Goal: Information Seeking & Learning: Learn about a topic

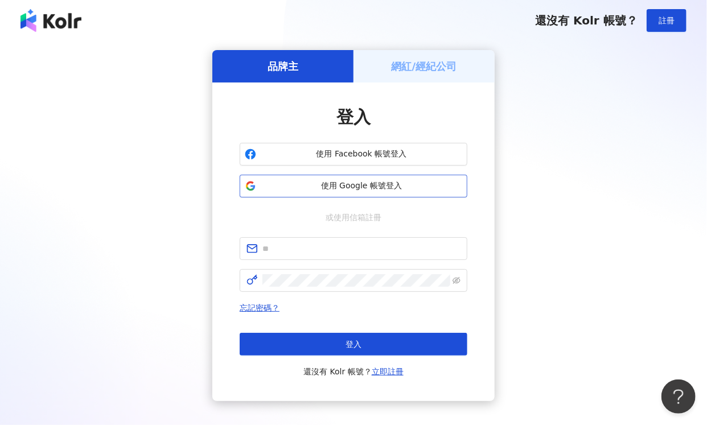
click at [360, 189] on span "使用 Google 帳號登入" at bounding box center [362, 185] width 202 height 11
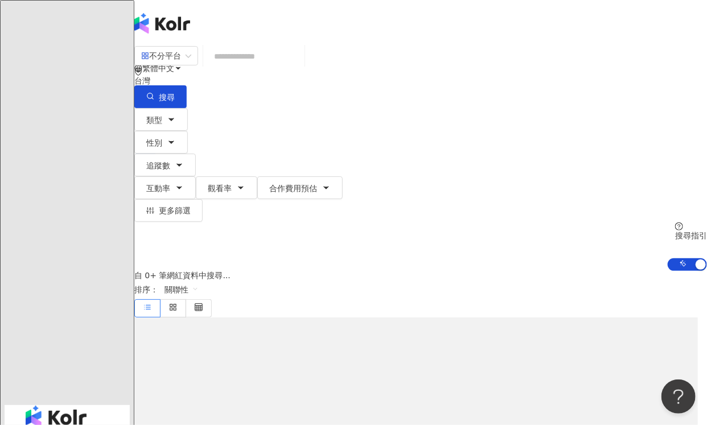
click at [201, 20] on div "繁體中文 活動訊息 L" at bounding box center [420, 91] width 573 height 182
click at [273, 67] on input "search" at bounding box center [254, 57] width 92 height 22
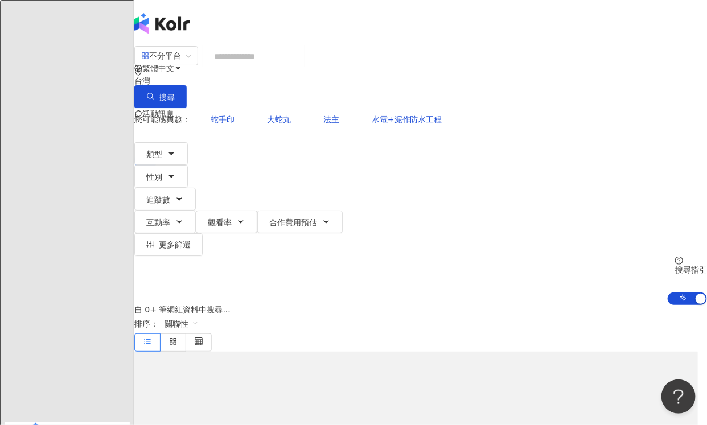
paste input "**********"
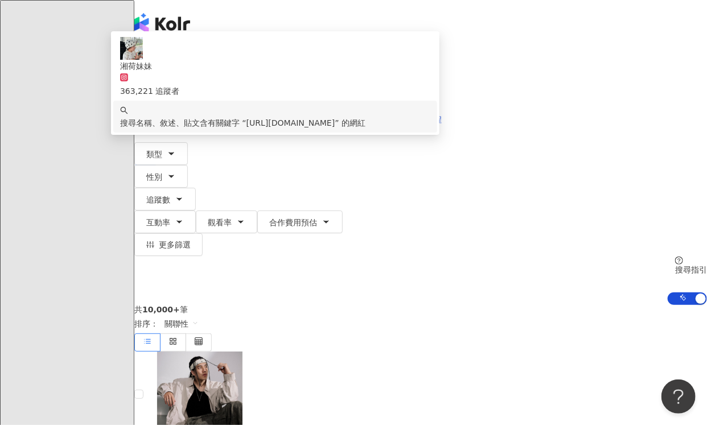
type input "**********"
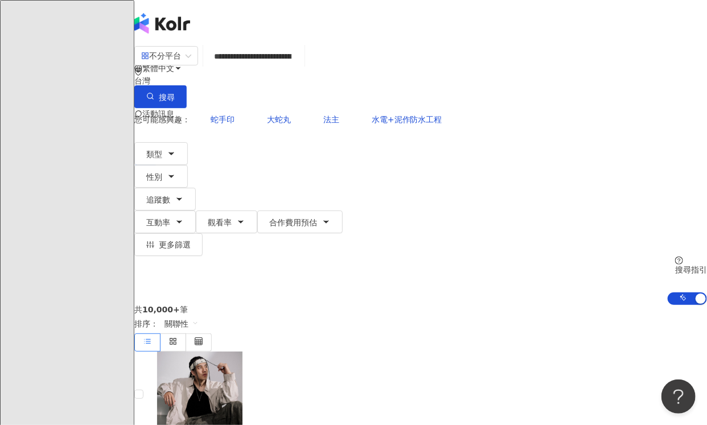
drag, startPoint x: 234, startPoint y: 224, endPoint x: 261, endPoint y: 177, distance: 54.1
click at [234, 305] on div "共 10,000+ 筆 排序： 關聯性" at bounding box center [420, 328] width 573 height 47
click at [300, 67] on input "**********" at bounding box center [254, 57] width 92 height 22
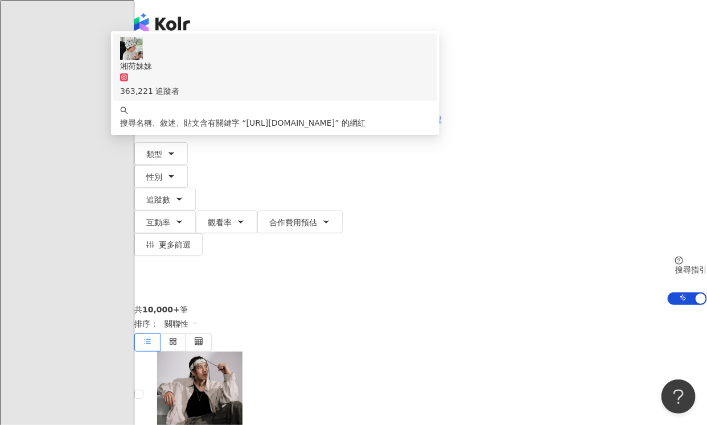
click at [401, 72] on span "湘荷妹妹" at bounding box center [275, 66] width 310 height 13
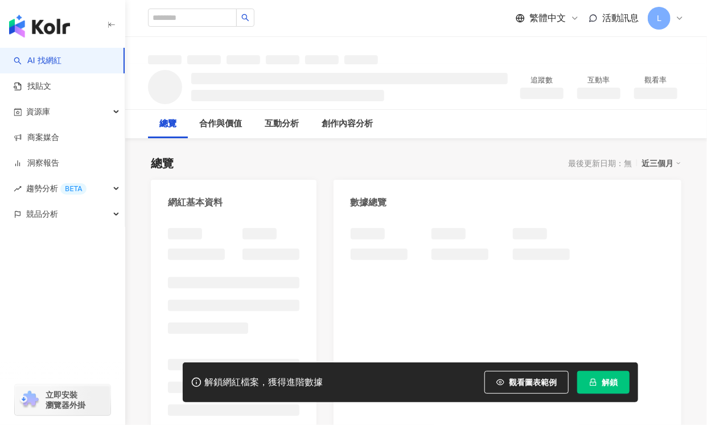
click at [224, 158] on div "總覽 最後更新日期：無 近三個月" at bounding box center [416, 163] width 531 height 16
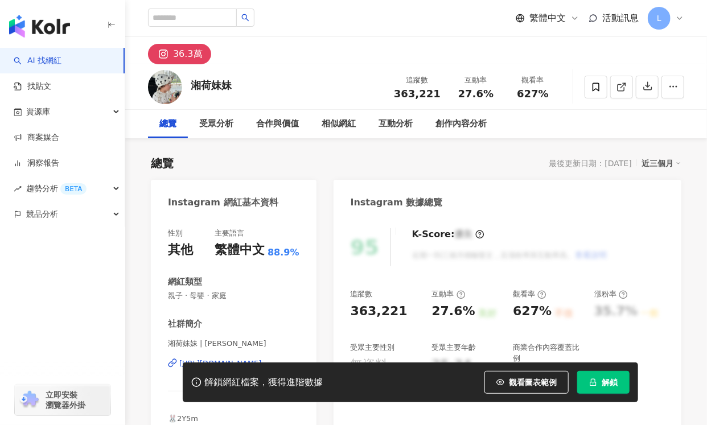
click at [611, 379] on span "解鎖" at bounding box center [610, 382] width 16 height 9
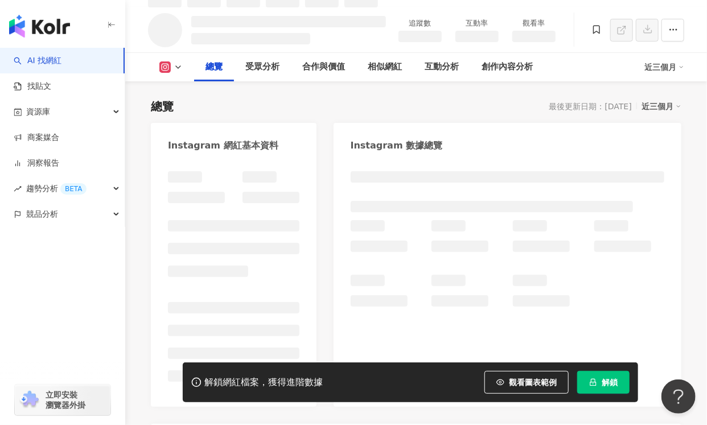
scroll to position [68, 0]
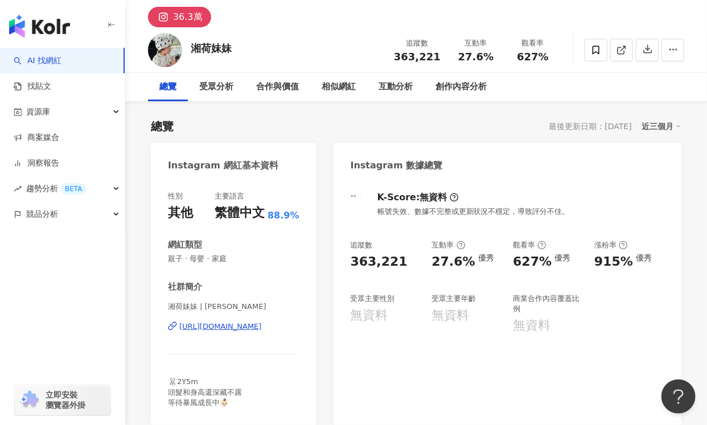
scroll to position [11, 0]
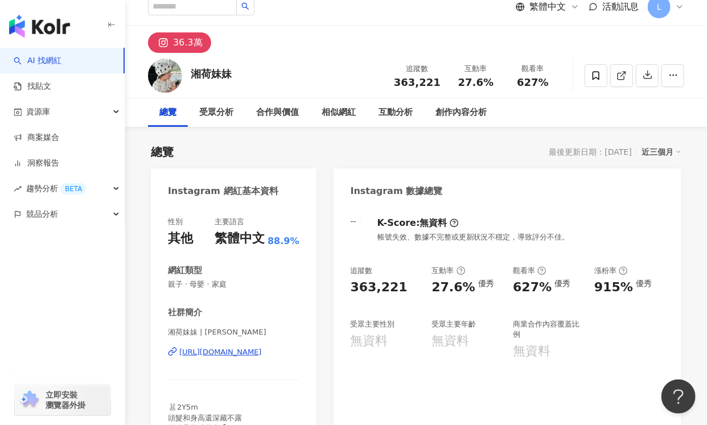
drag, startPoint x: 269, startPoint y: 145, endPoint x: 445, endPoint y: 201, distance: 185.2
click at [269, 145] on div "總覽 最後更新日期：[DATE] 近三個月" at bounding box center [416, 152] width 531 height 16
click at [224, 110] on div "受眾分析" at bounding box center [216, 113] width 34 height 14
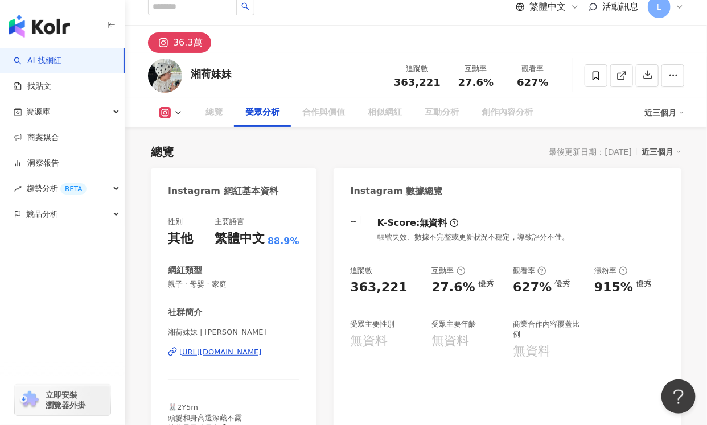
scroll to position [1011, 0]
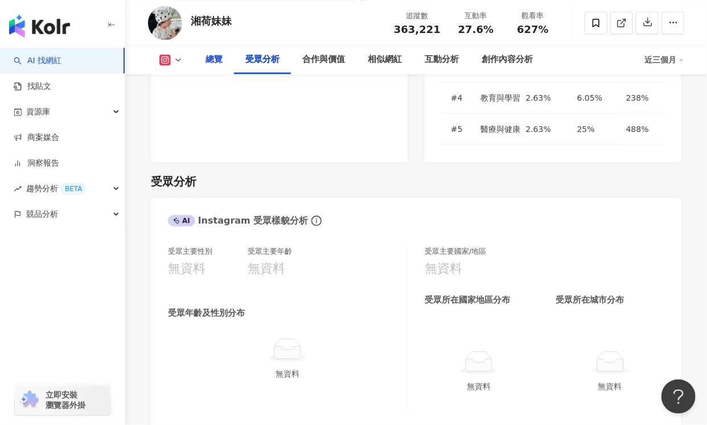
click at [212, 57] on div "總覽" at bounding box center [213, 60] width 17 height 14
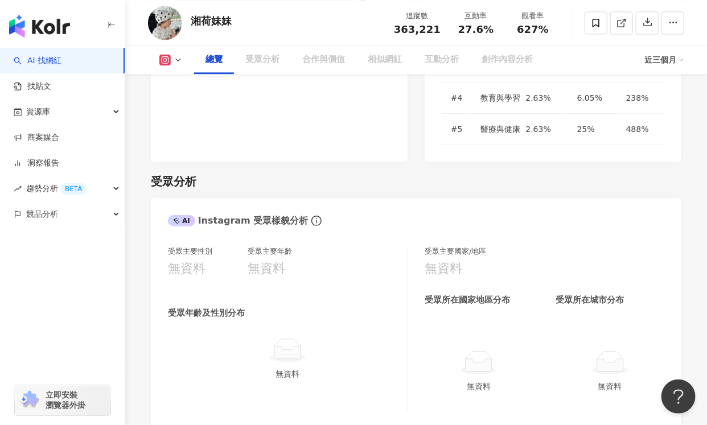
scroll to position [70, 0]
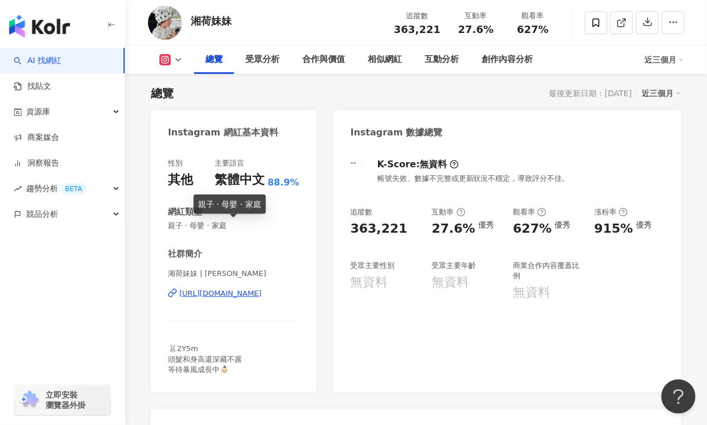
drag, startPoint x: 280, startPoint y: 227, endPoint x: 385, endPoint y: 225, distance: 104.7
click at [279, 227] on span "親子 · 母嬰 · 家庭" at bounding box center [233, 226] width 131 height 10
click at [610, 235] on div "915%" at bounding box center [613, 229] width 39 height 18
drag, startPoint x: 262, startPoint y: 104, endPoint x: 298, endPoint y: 130, distance: 44.1
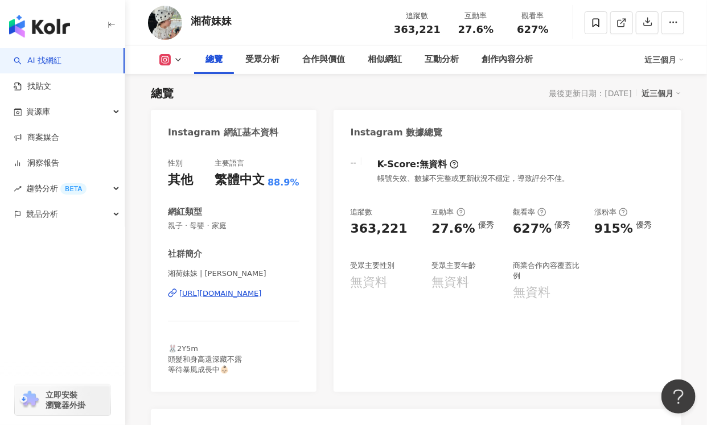
drag, startPoint x: 264, startPoint y: 119, endPoint x: 278, endPoint y: 105, distance: 19.3
click at [264, 119] on div "Instagram 網紅基本資料" at bounding box center [234, 128] width 166 height 37
